Goal: Navigation & Orientation: Find specific page/section

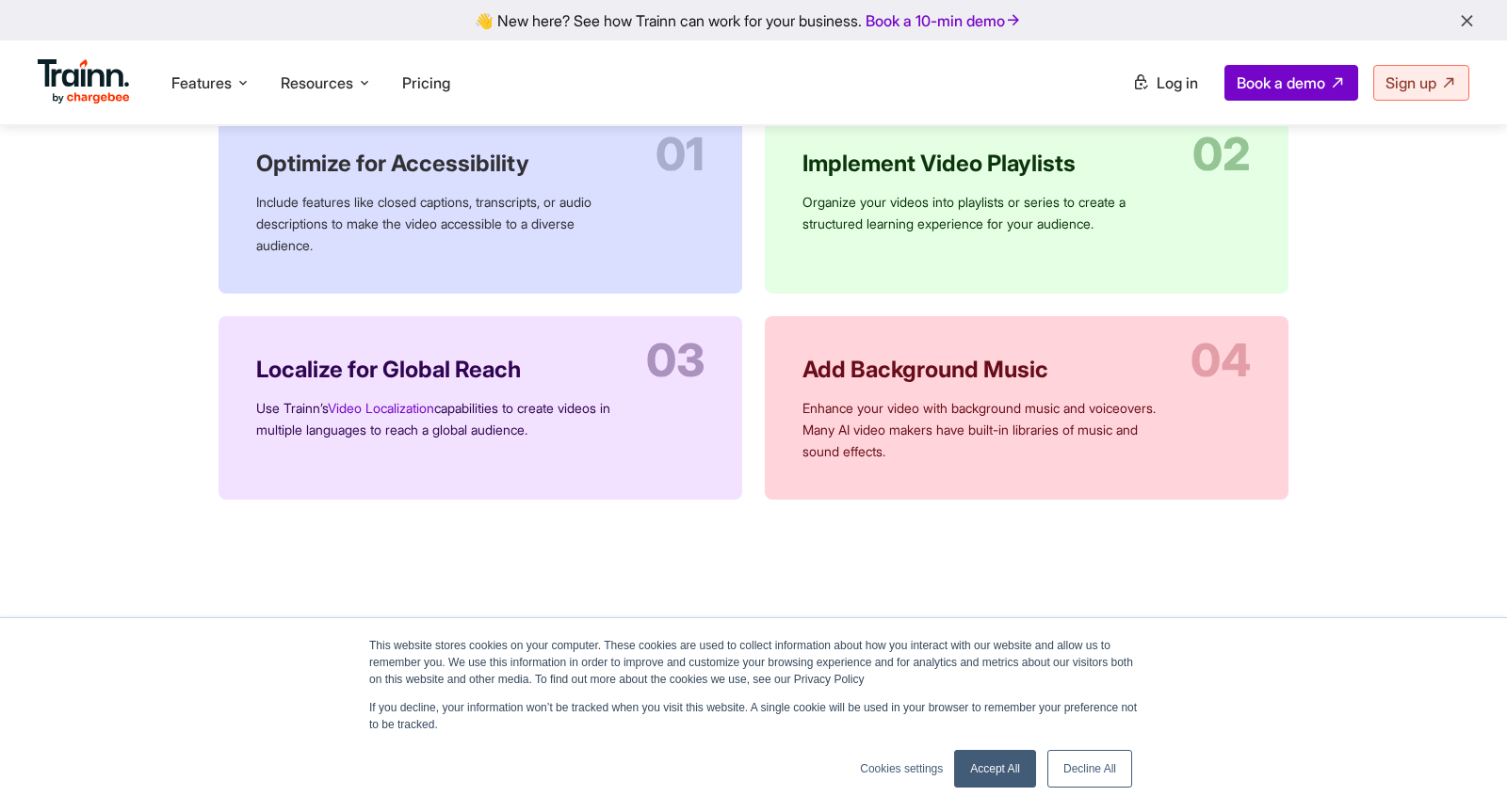
scroll to position [3211, 0]
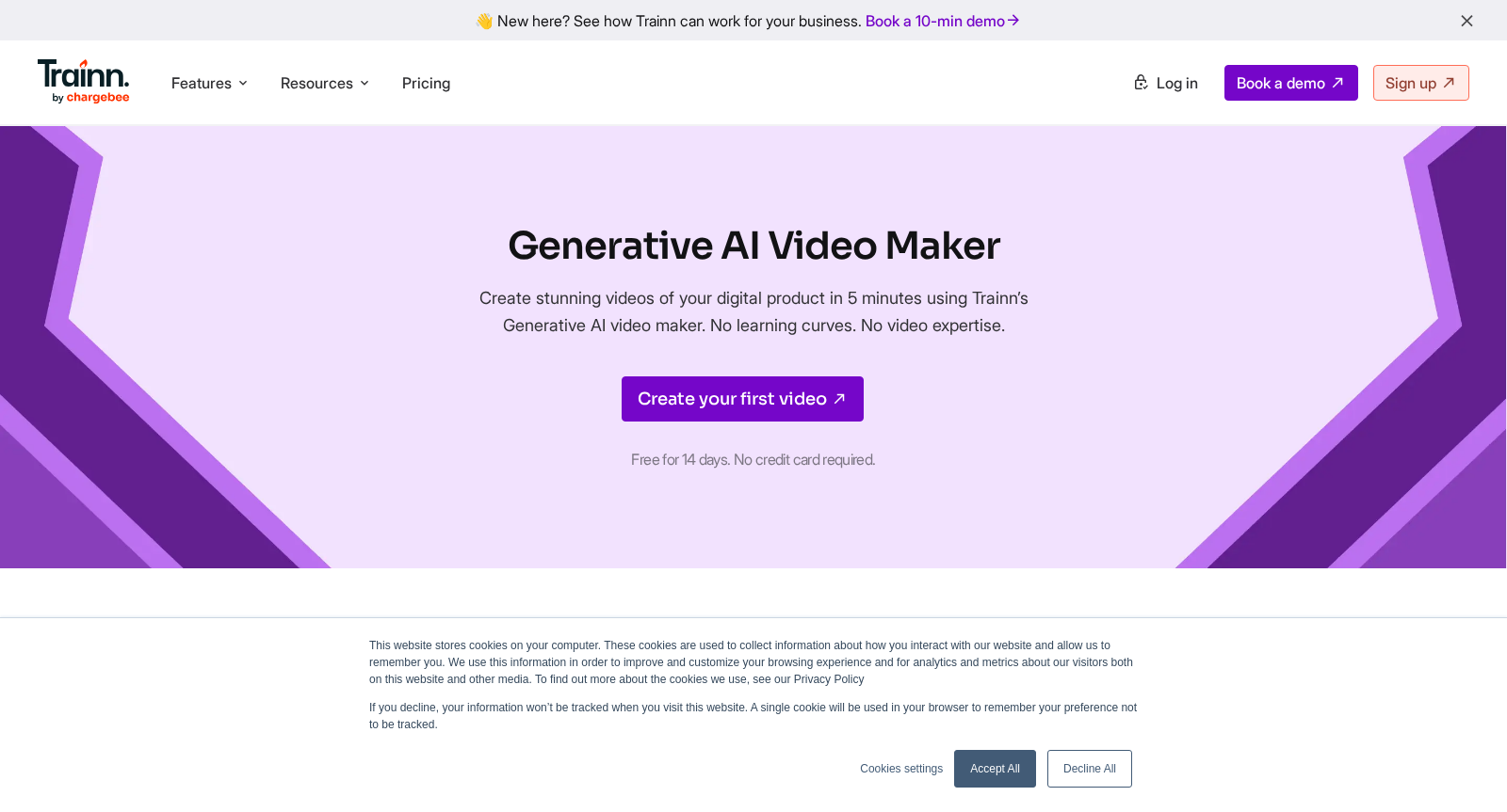
drag, startPoint x: 704, startPoint y: 321, endPoint x: 1045, endPoint y: 322, distance: 341.0
click at [1045, 322] on p "Create stunning videos of your digital product in 5 minutes using Trainn’s Gene…" at bounding box center [753, 311] width 631 height 54
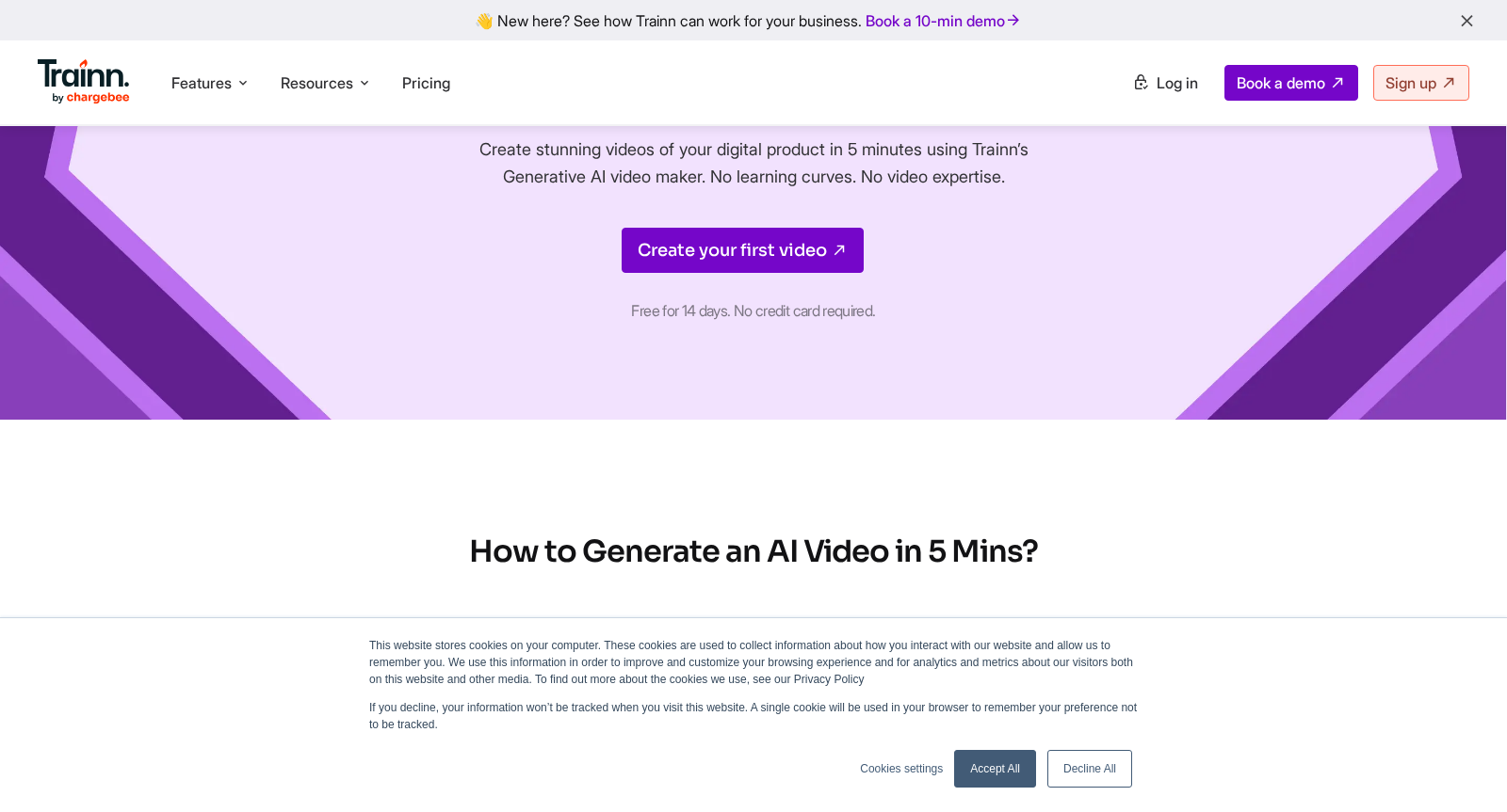
scroll to position [162, 0]
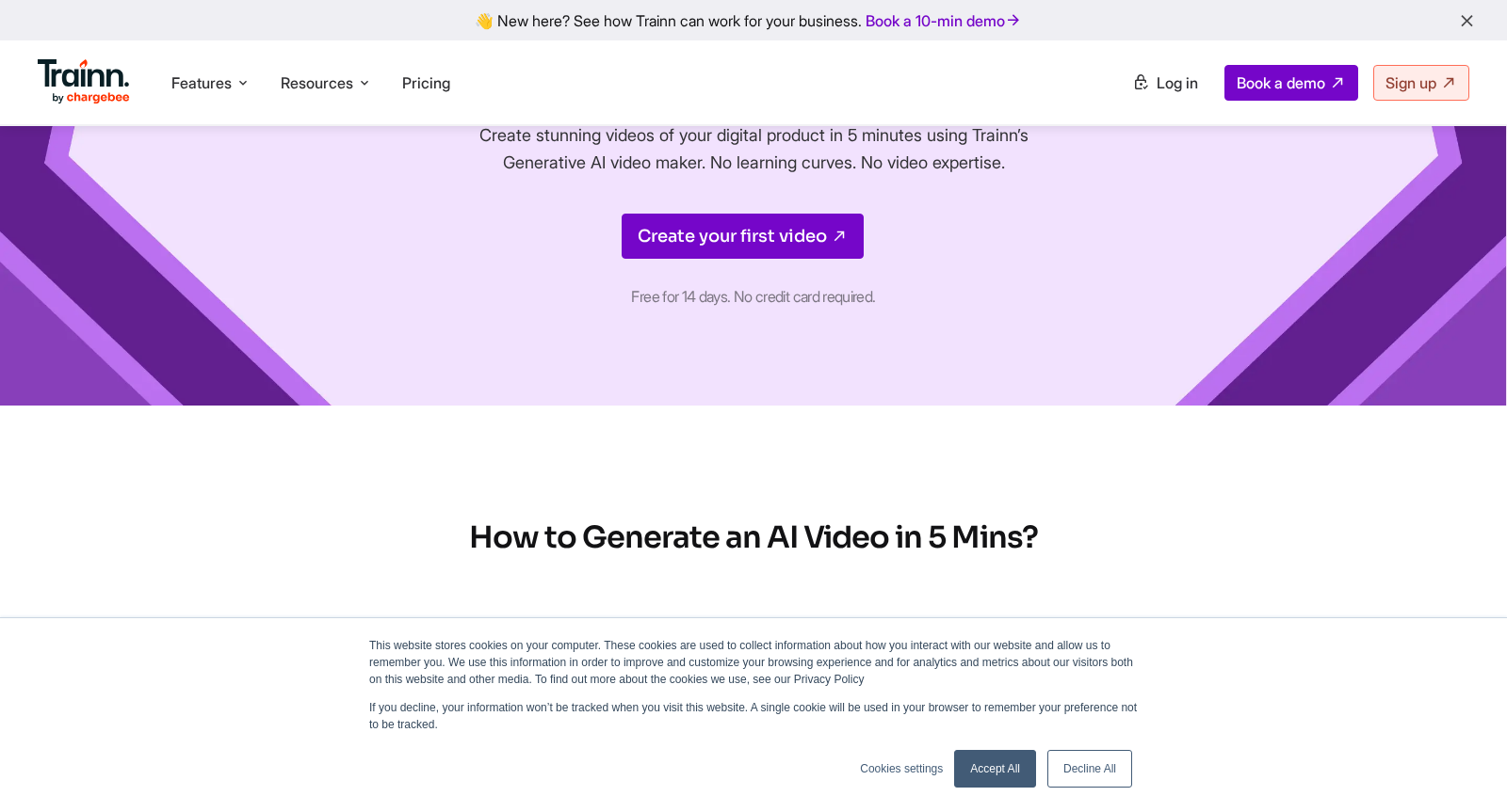
click at [1086, 769] on link "Decline All" at bounding box center [1089, 769] width 85 height 38
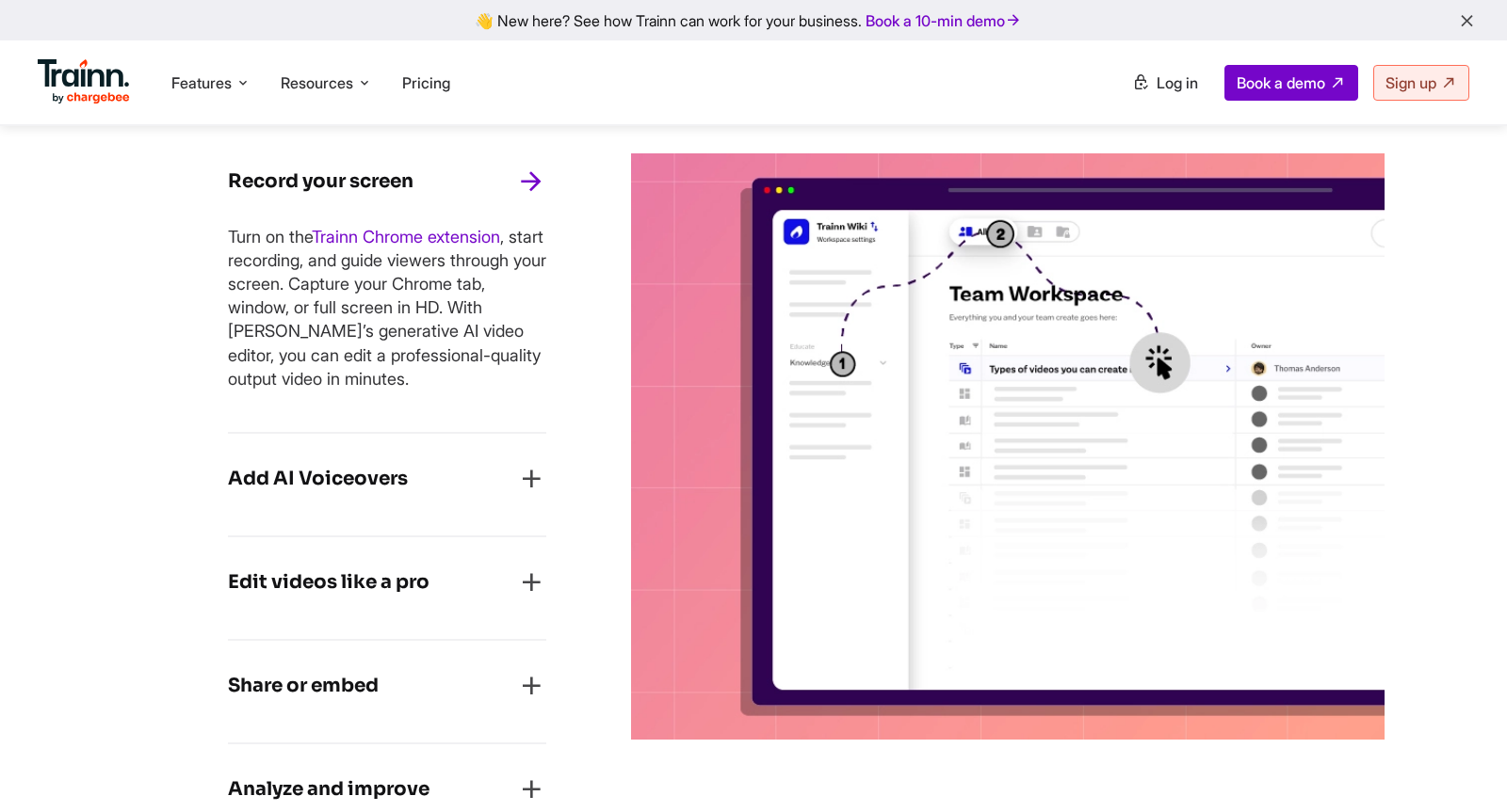
scroll to position [1186, 0]
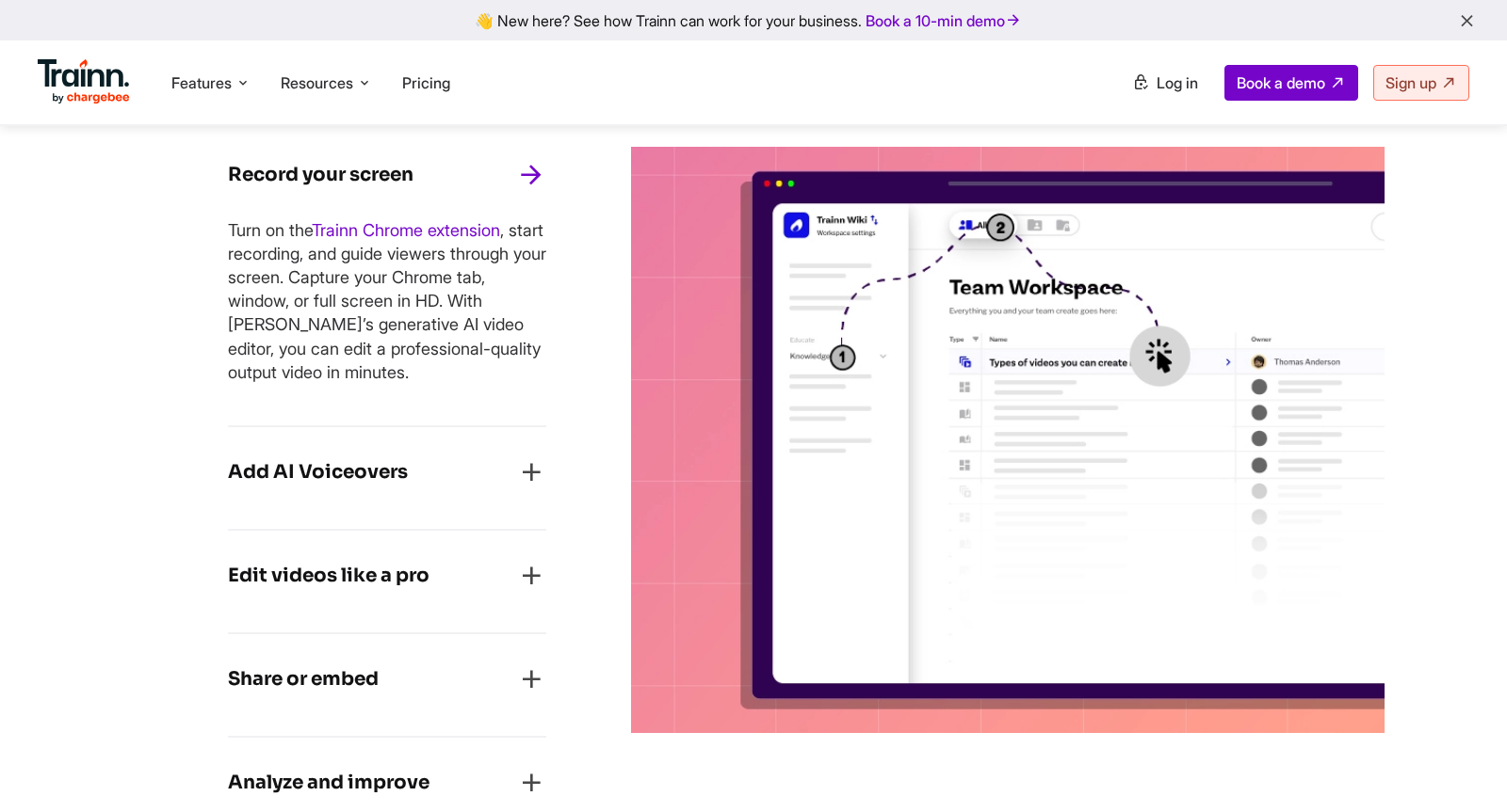
click at [521, 576] on icon "button" at bounding box center [530, 576] width 30 height 30
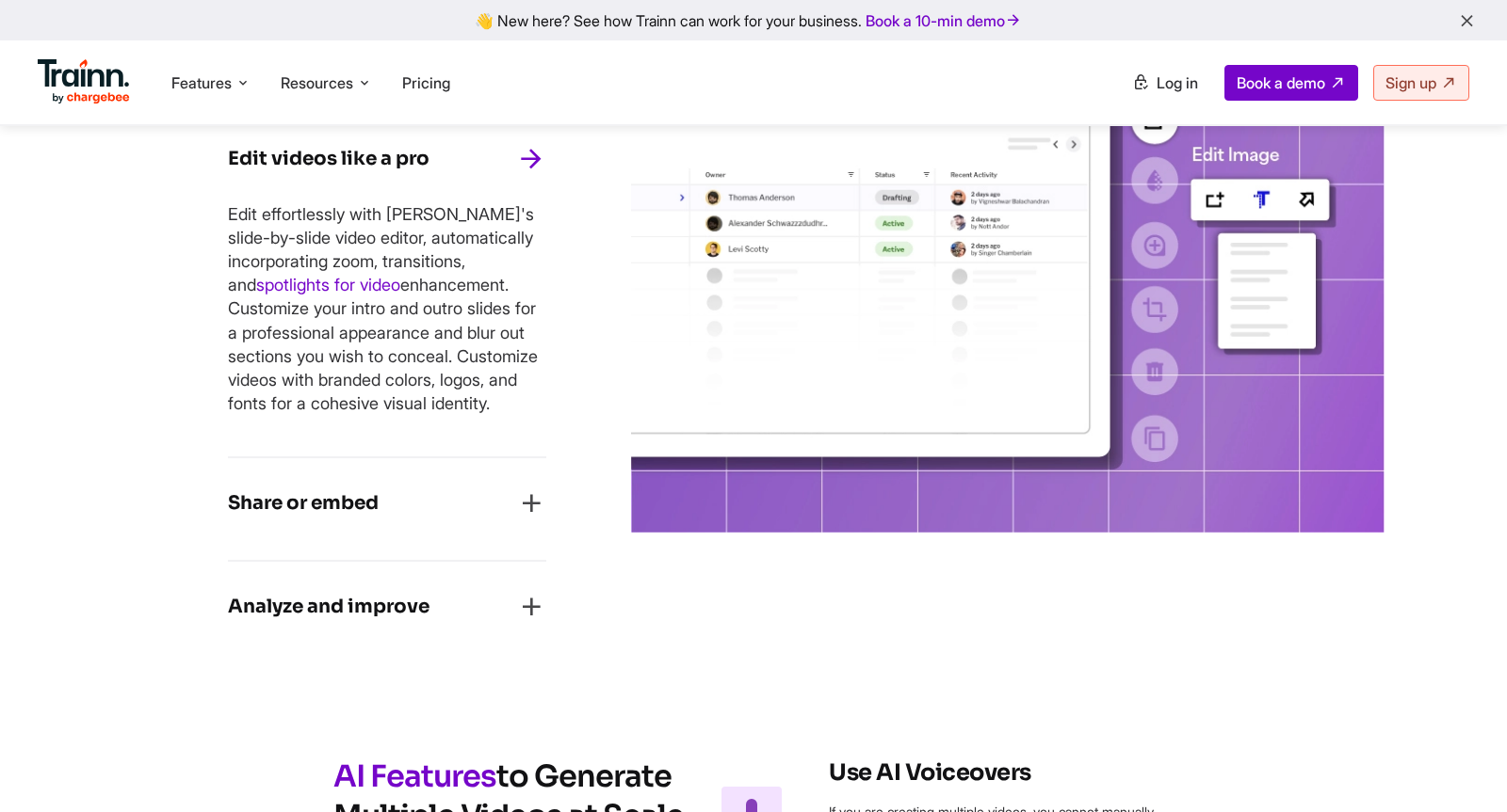
scroll to position [1431, 0]
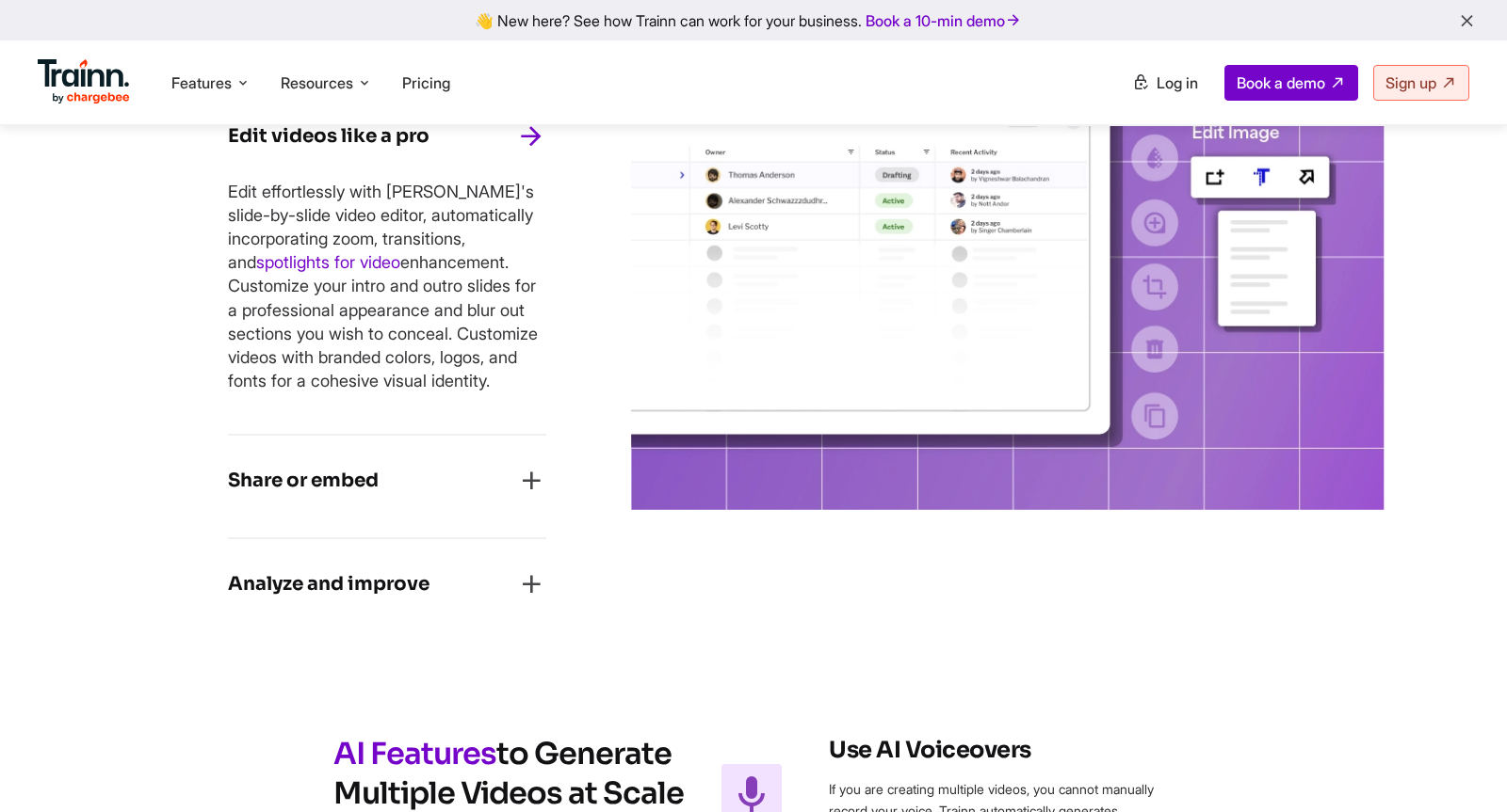
click at [507, 508] on div "Share or embed" at bounding box center [386, 486] width 318 height 42
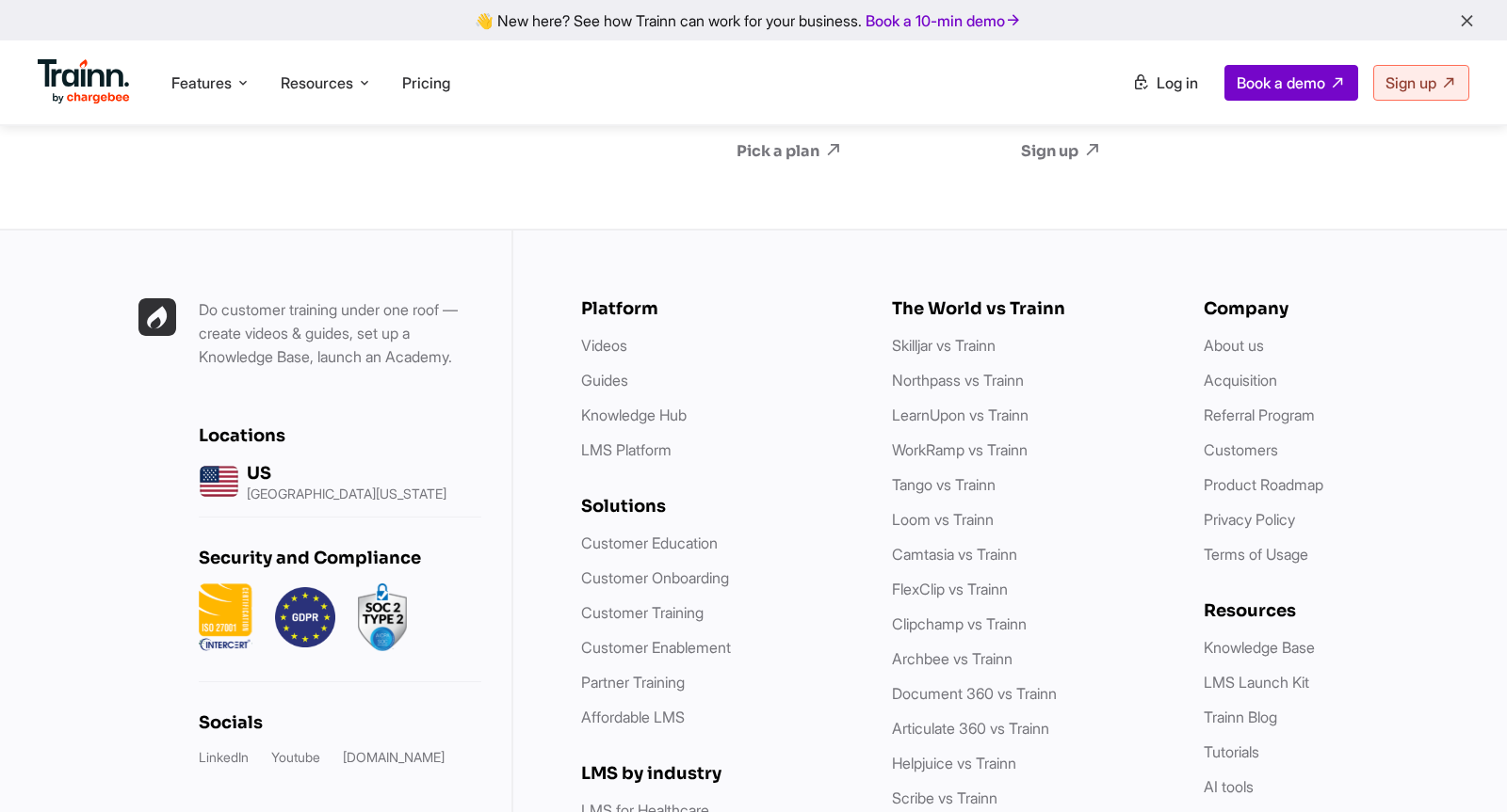
scroll to position [5510, 0]
click at [1225, 457] on link "Customers" at bounding box center [1240, 447] width 74 height 18
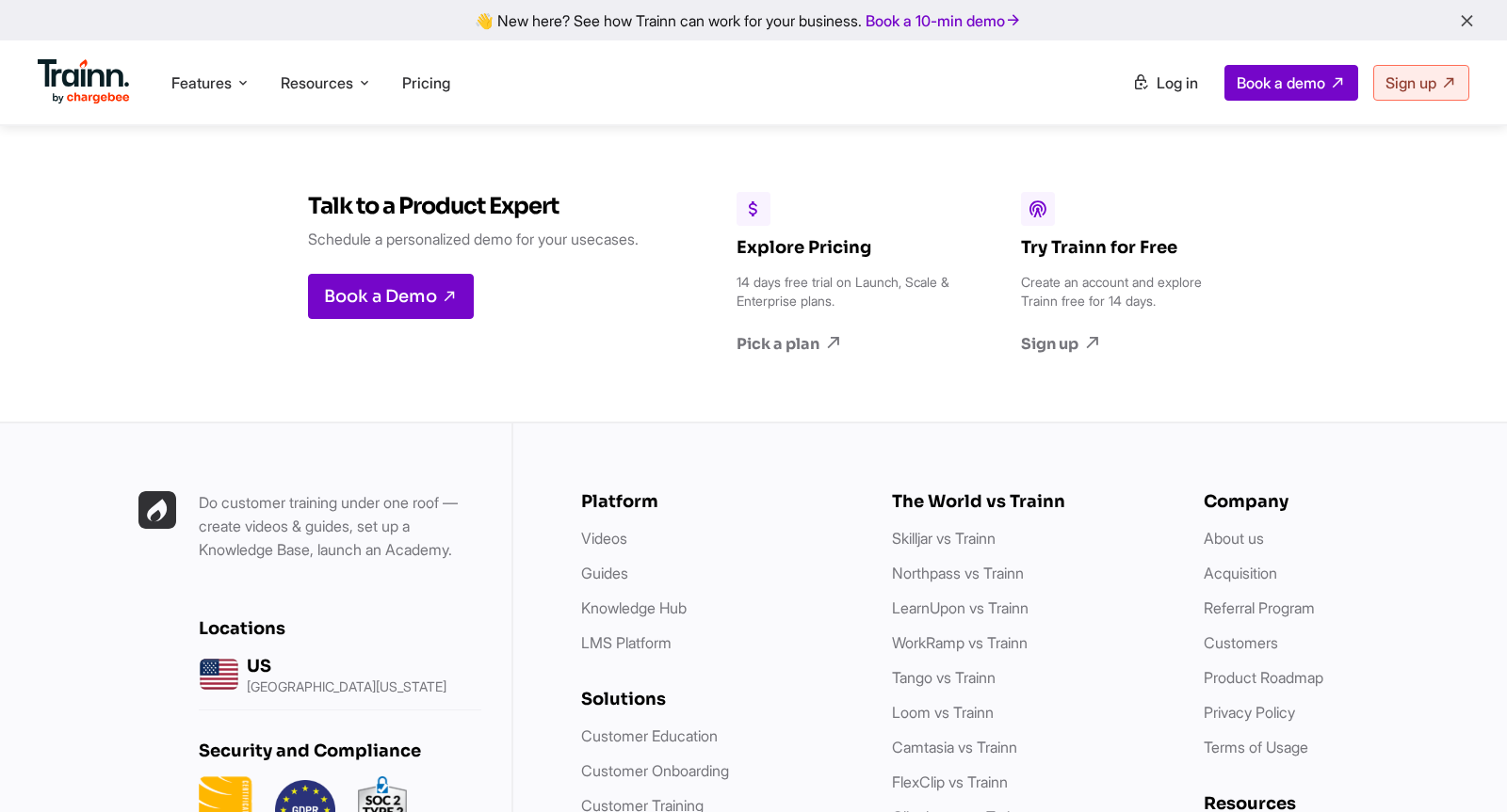
scroll to position [2143, 0]
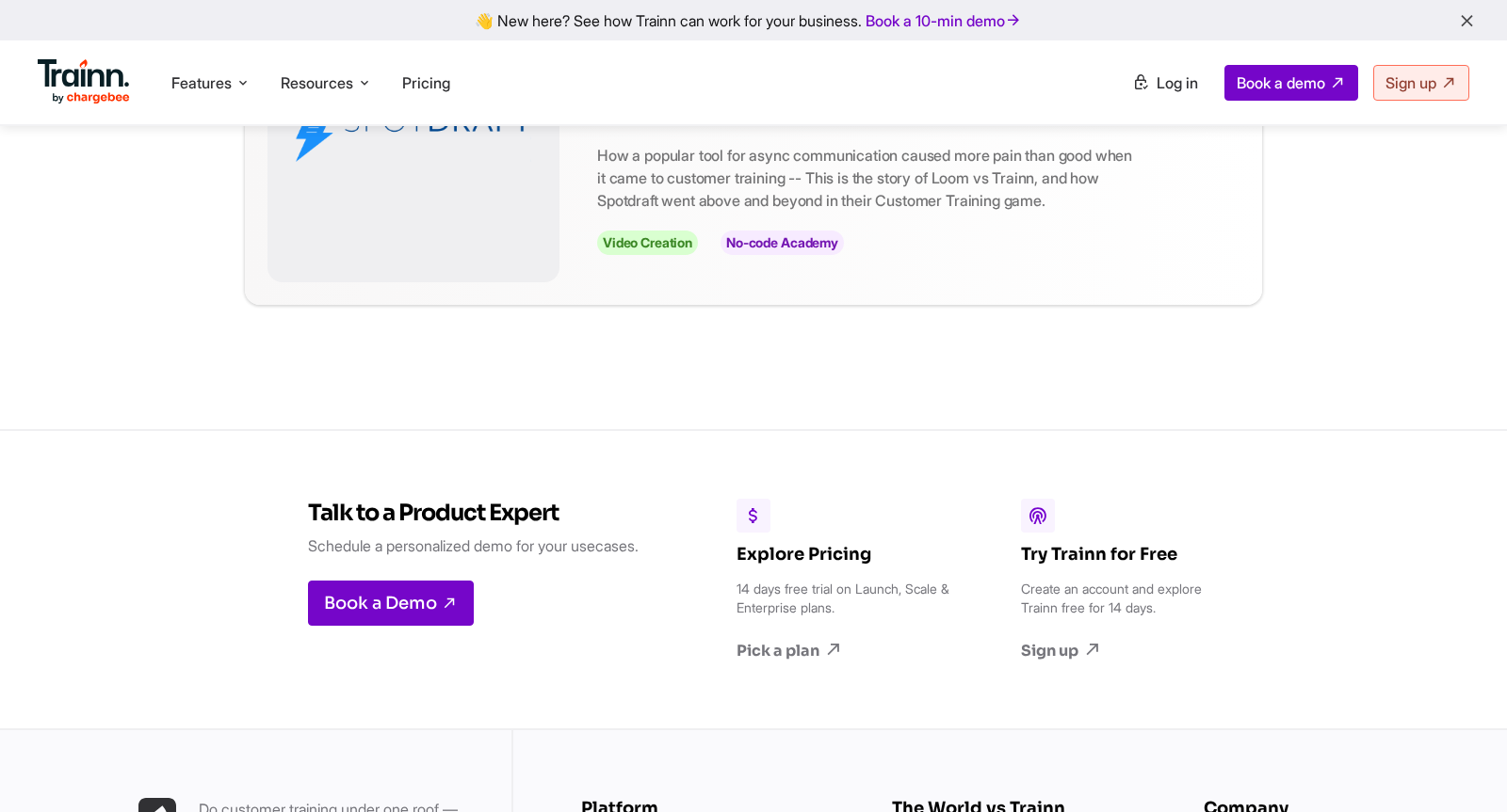
scroll to position [1582, 0]
